Goal: Information Seeking & Learning: Learn about a topic

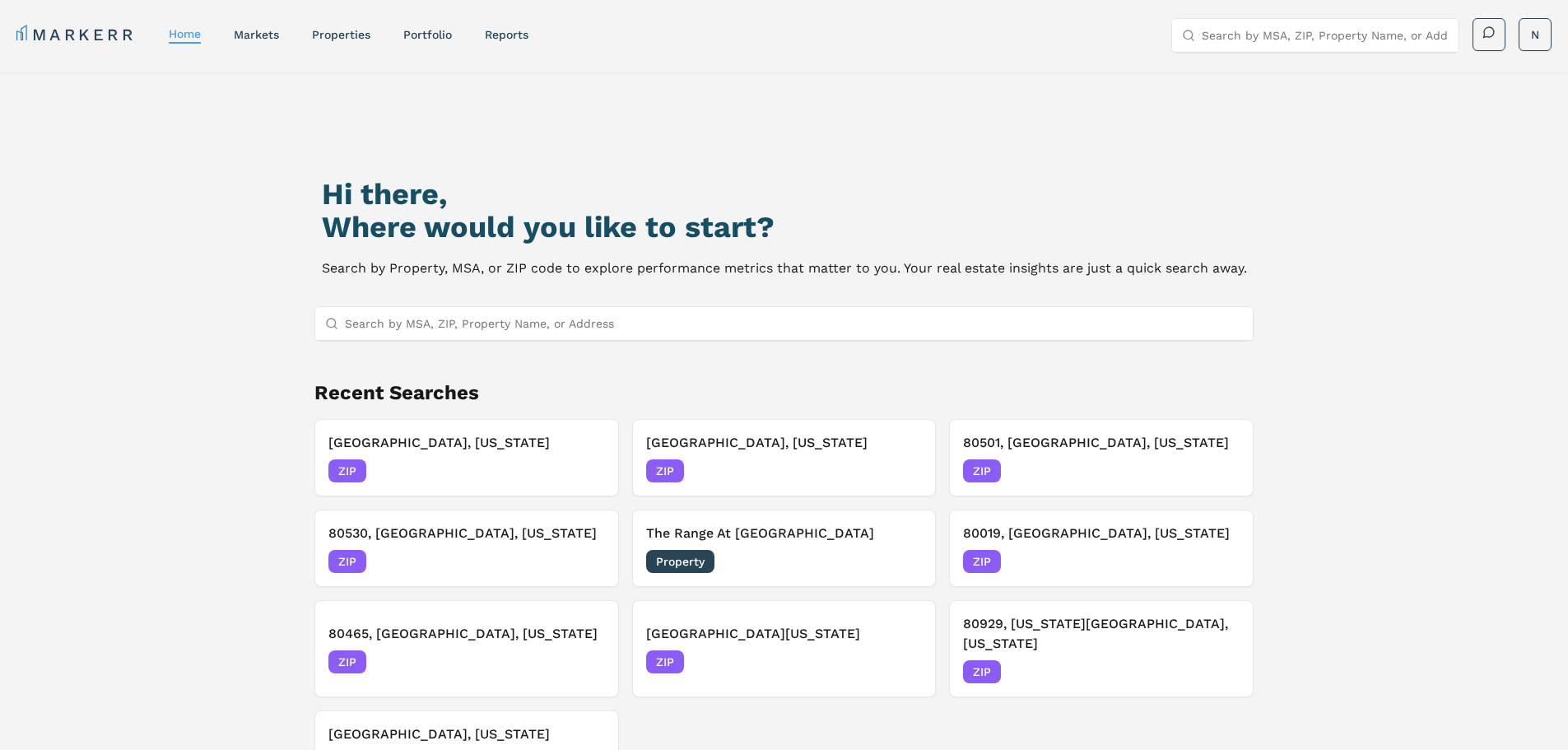
click at [506, 302] on div "Hi there, Where would you like to start? Search by Property, MSA, or ZIP code t…" at bounding box center [784, 474] width 1098 height 750
click at [501, 328] on input "Search by MSA, ZIP, Property Name, or Address" at bounding box center [793, 323] width 898 height 33
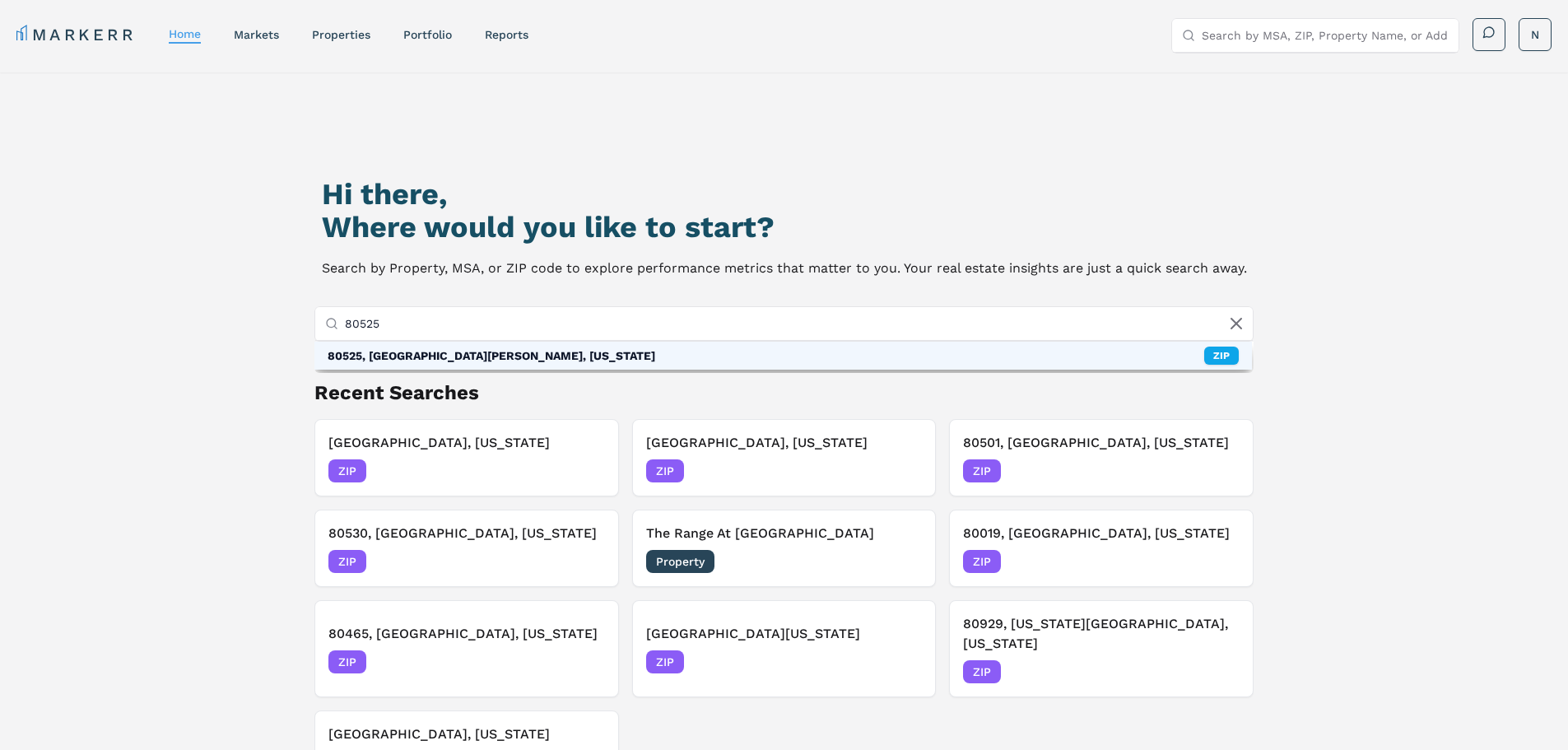
type input "80525"
click at [416, 358] on div "80525, [GEOGRAPHIC_DATA][PERSON_NAME], [US_STATE]" at bounding box center [492, 356] width 328 height 17
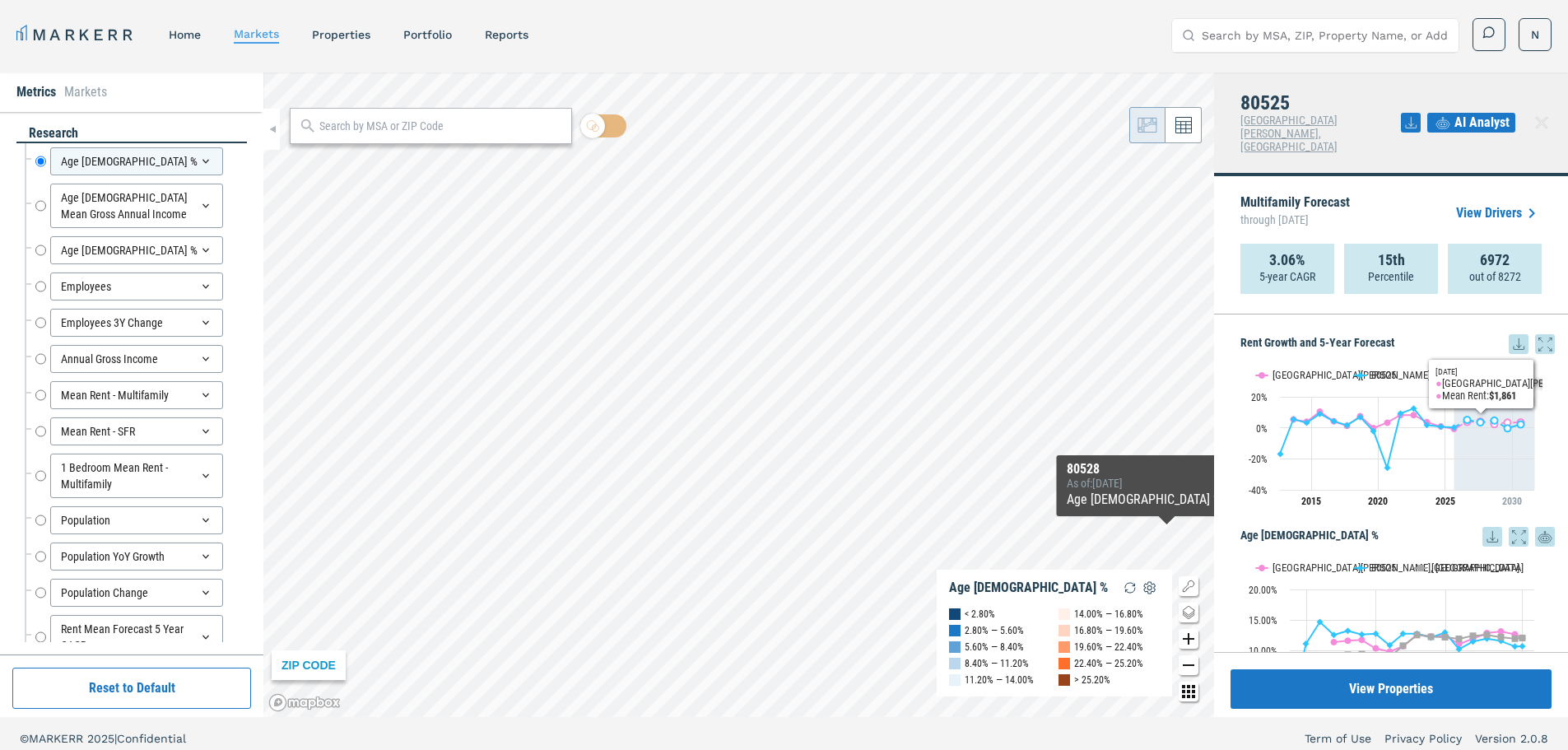
click at [1535, 334] on icon at bounding box center [1544, 344] width 19 height 19
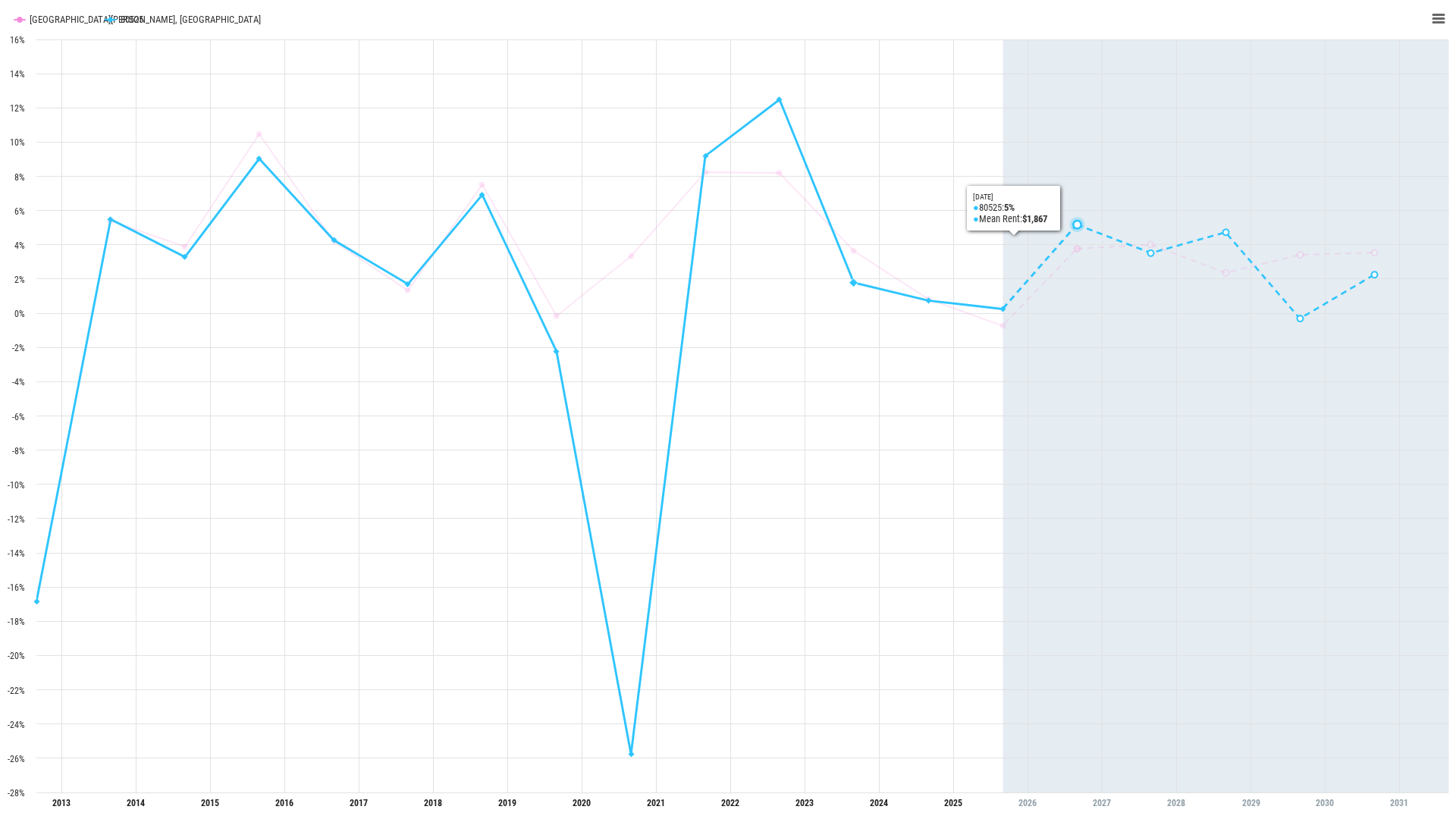
click at [1063, 183] on icon "Interactive chart" at bounding box center [1226, 415] width 446 height 753
